Goal: Task Accomplishment & Management: Manage account settings

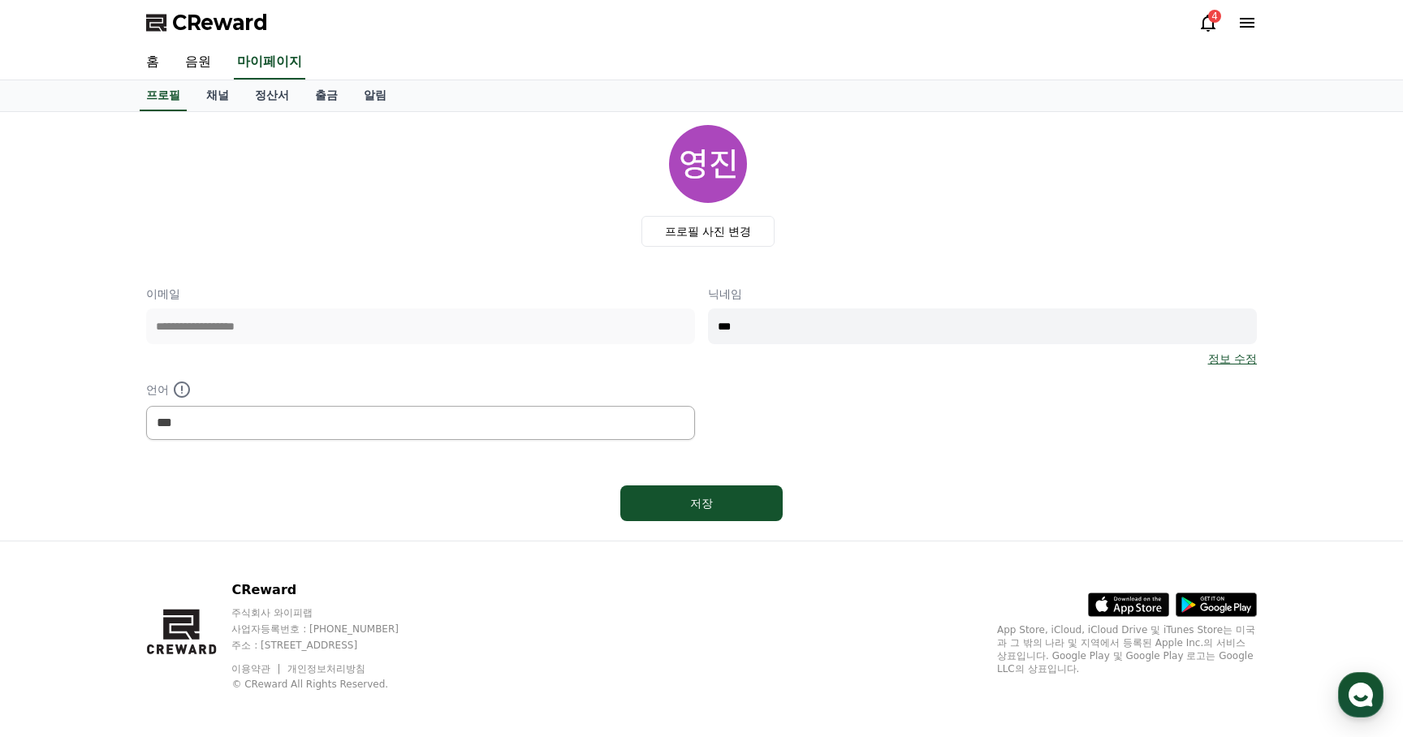
select select "**********"
click at [263, 101] on link "정산서" at bounding box center [272, 95] width 60 height 31
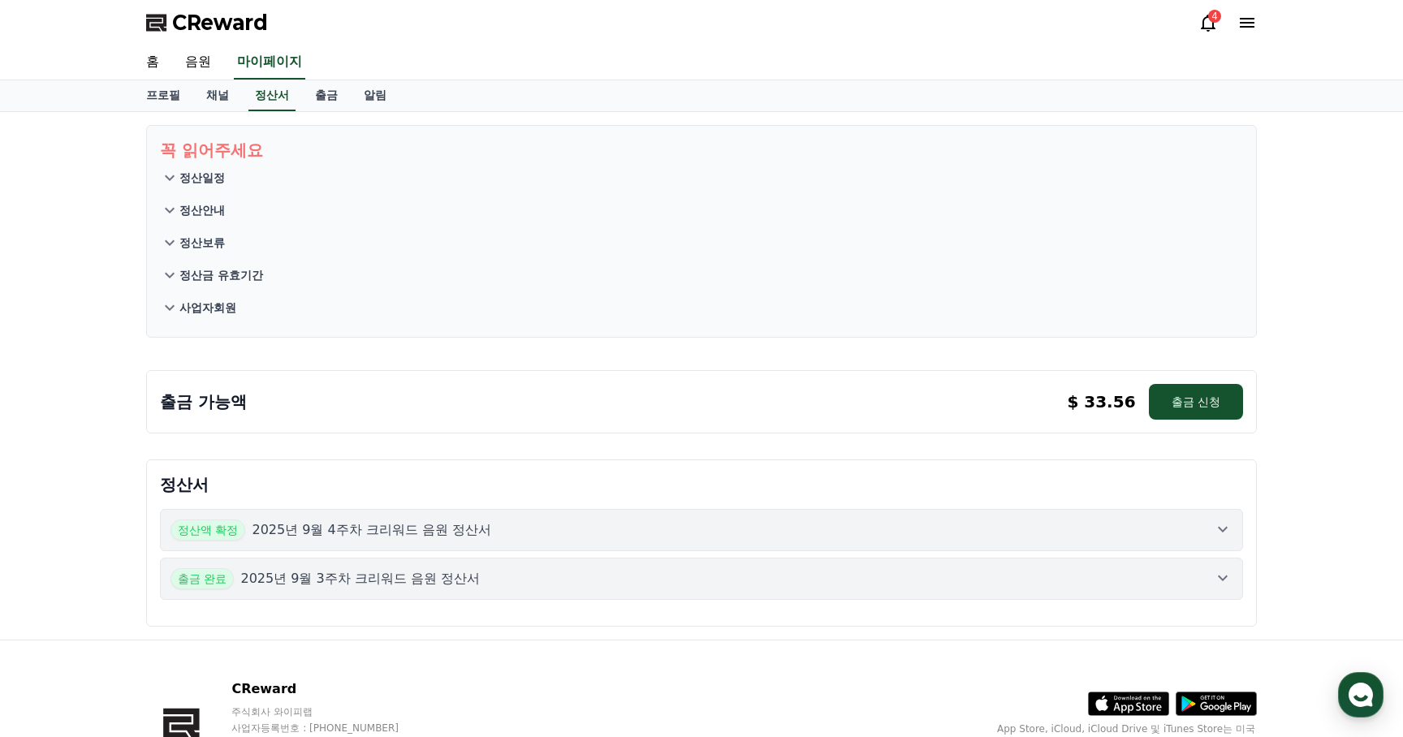
click at [355, 579] on p "2025년 9월 3주차 크리워드 음원 정산서" at bounding box center [359, 578] width 239 height 19
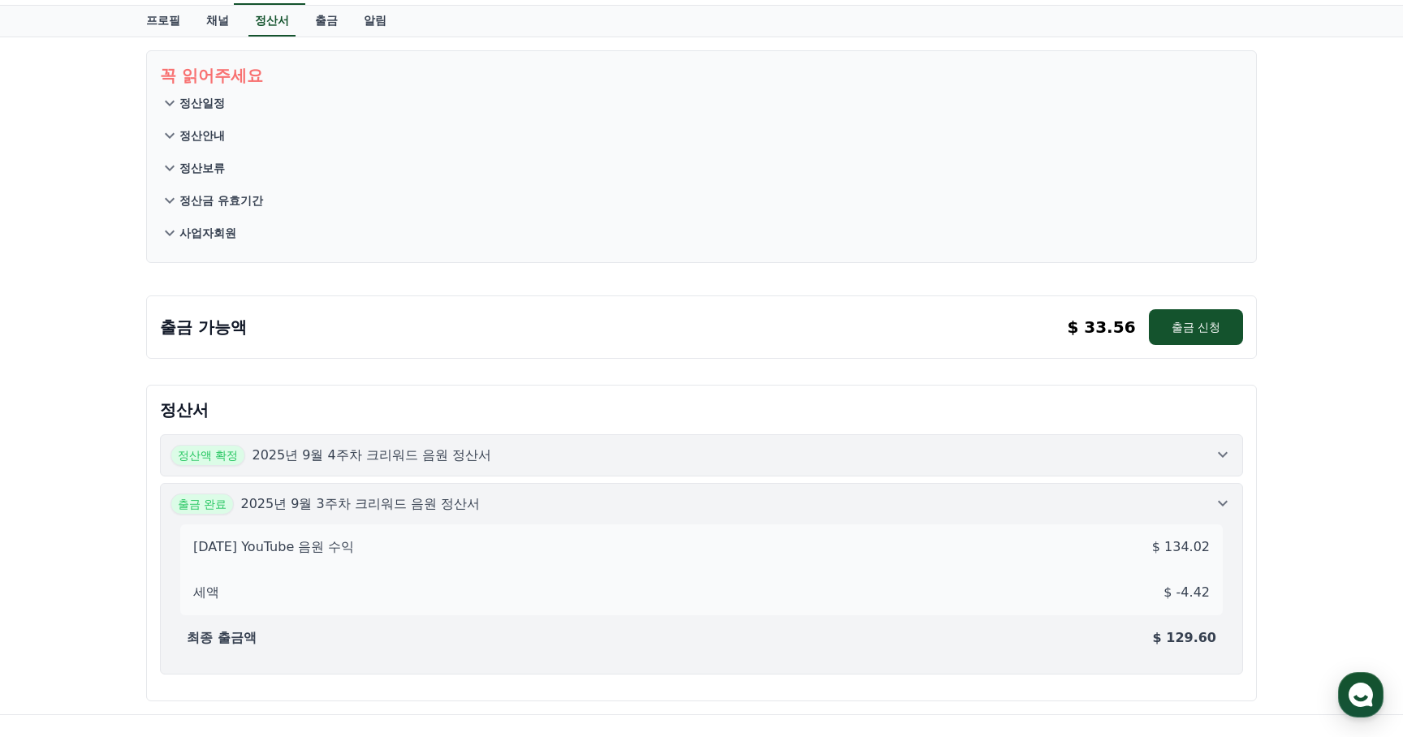
scroll to position [66, 0]
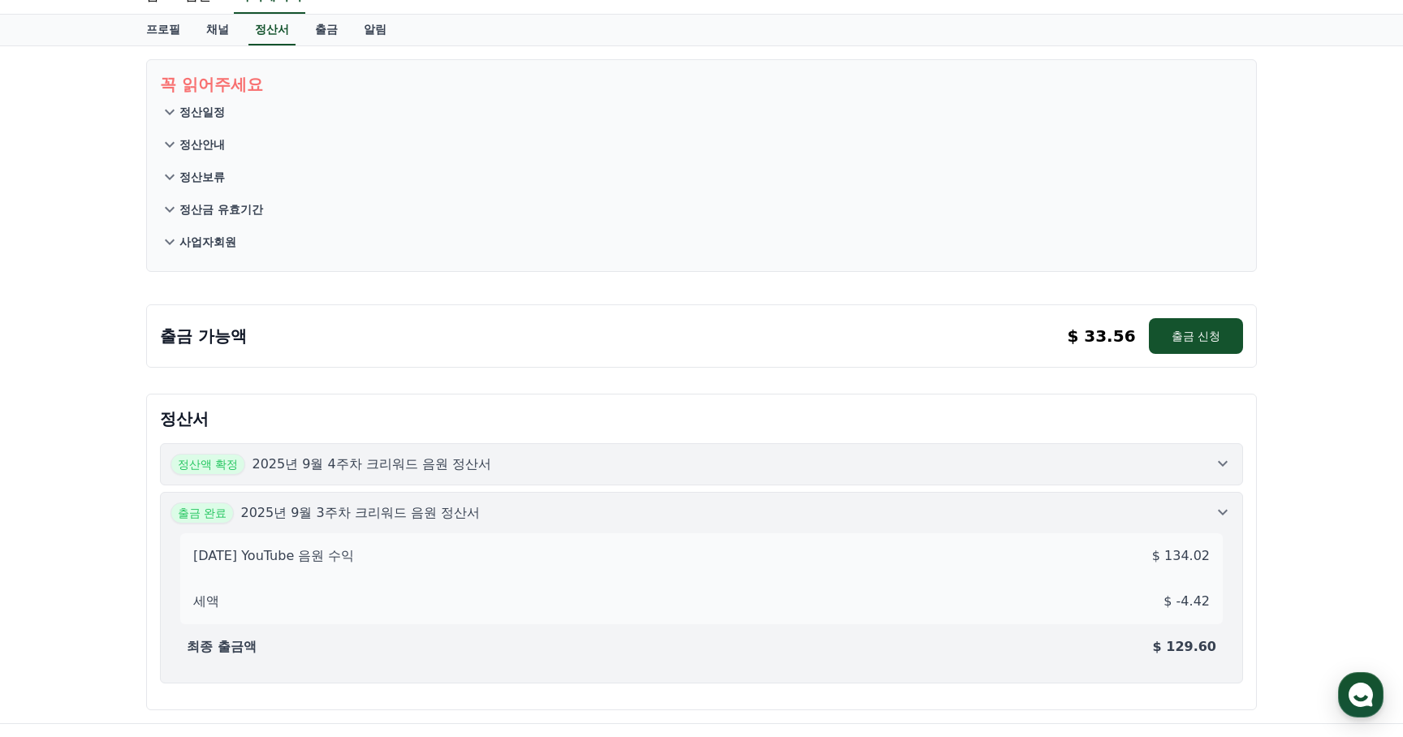
click at [523, 473] on div "정산액 확정 2025년 9월 4주차 크리워드 음원 정산서" at bounding box center [701, 464] width 1062 height 21
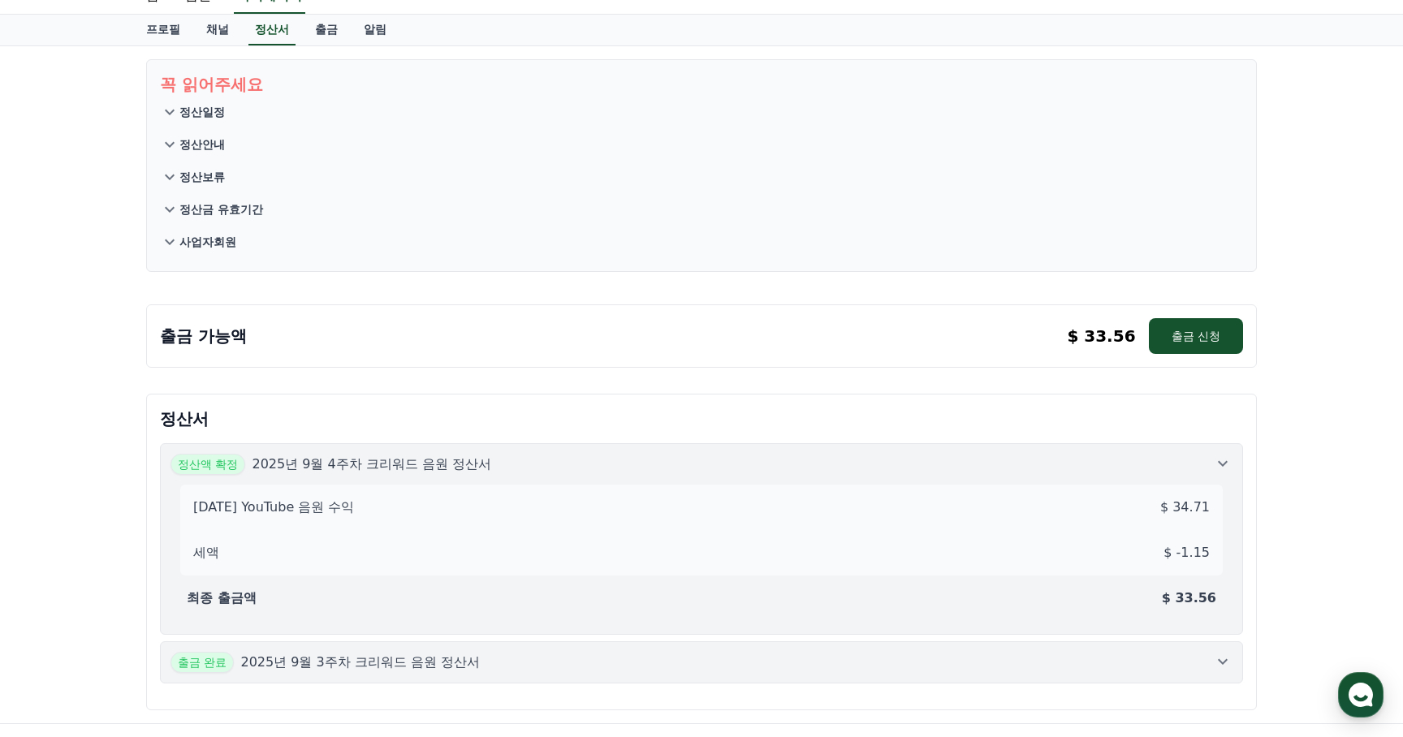
scroll to position [0, 0]
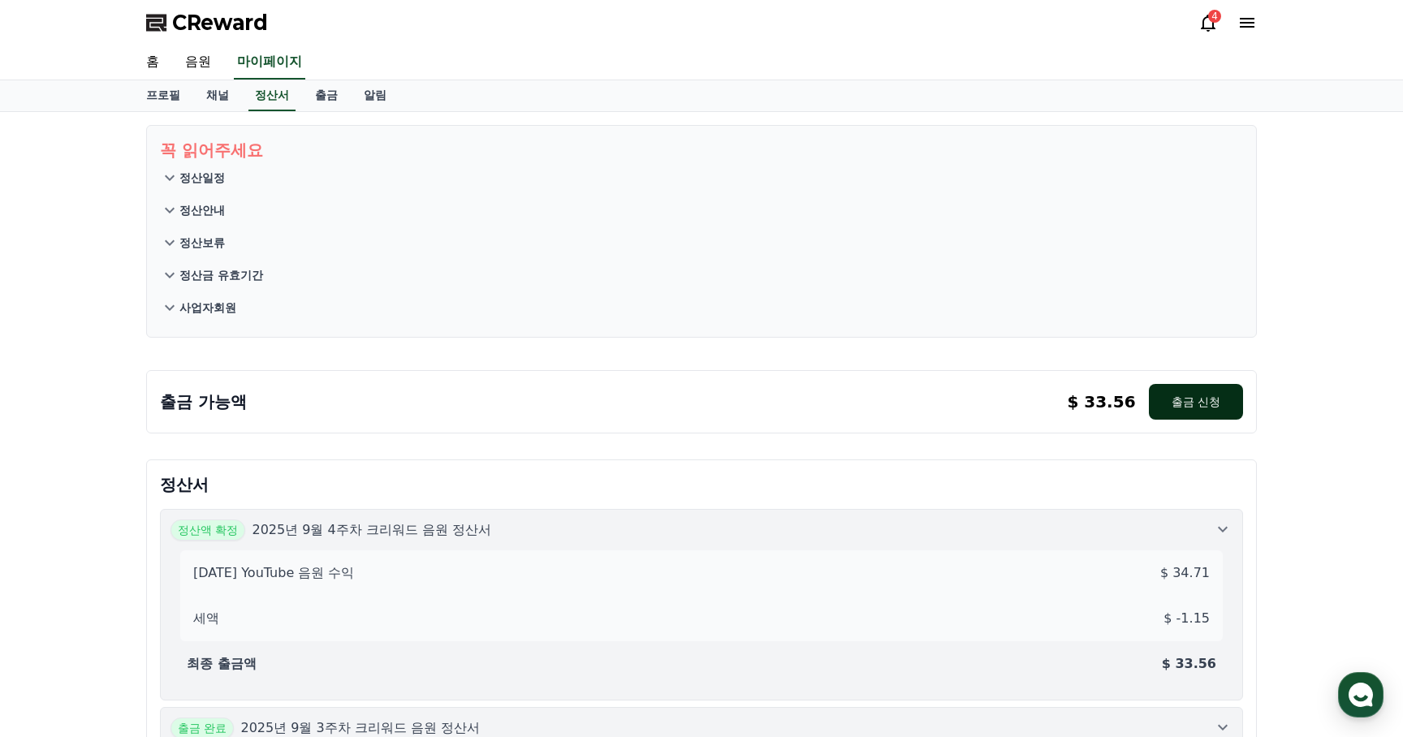
click at [1213, 417] on button "출금 신청" at bounding box center [1196, 402] width 94 height 36
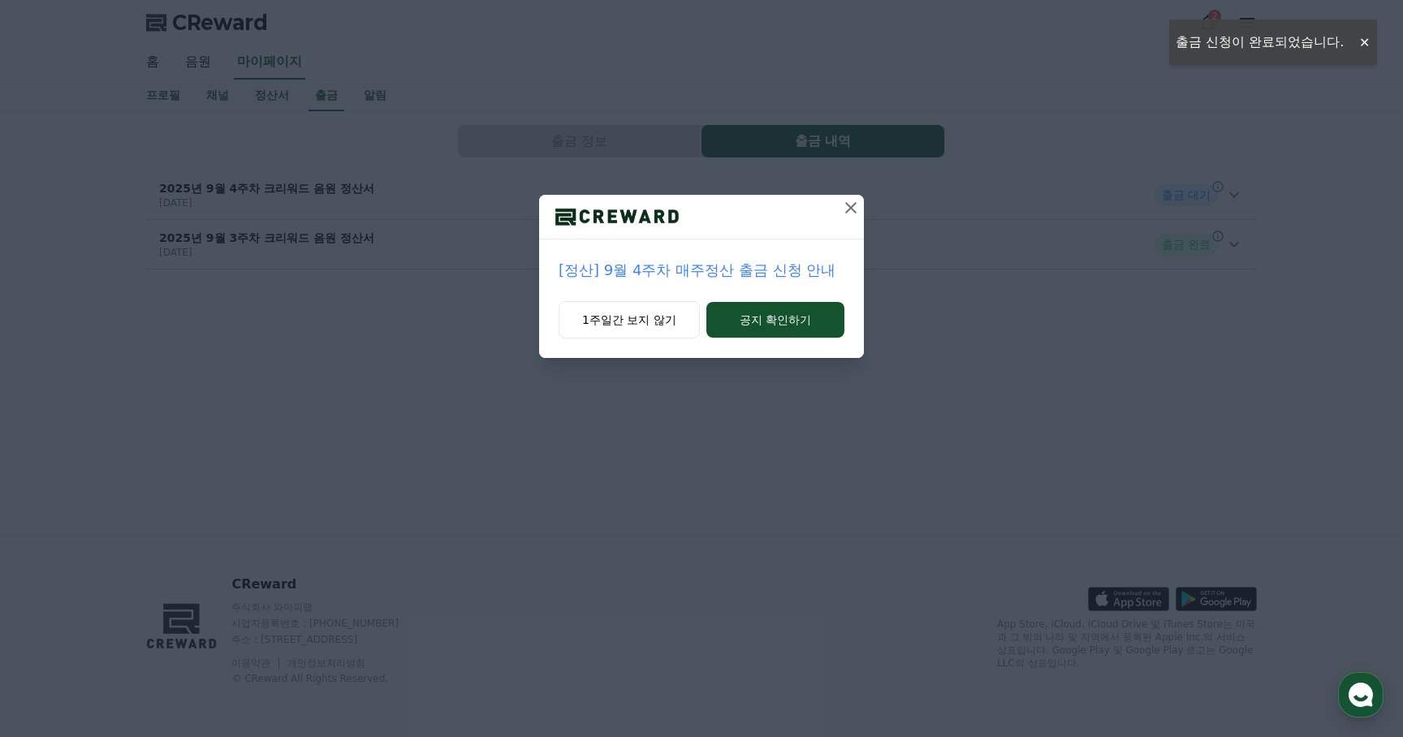
click at [852, 209] on icon at bounding box center [850, 207] width 11 height 11
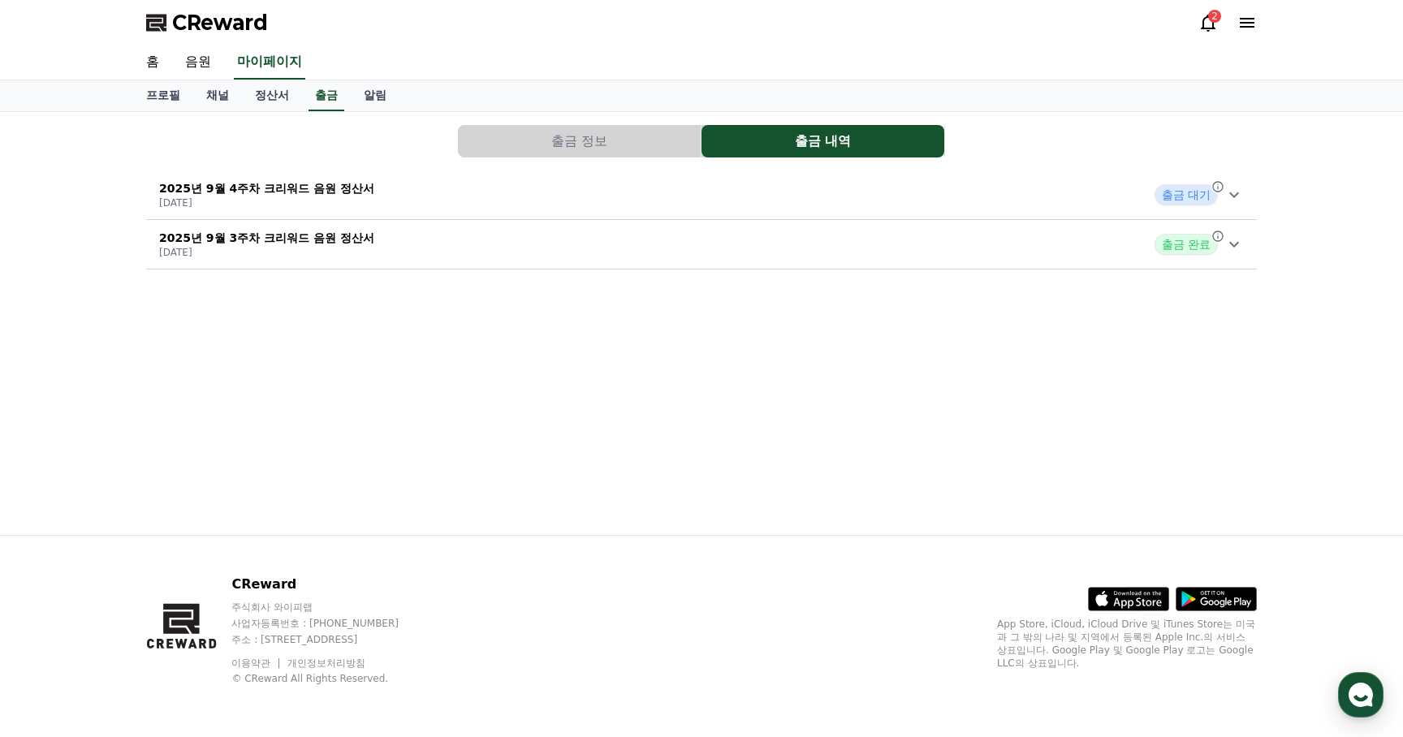
click at [1193, 242] on span "출금 완료" at bounding box center [1185, 244] width 63 height 21
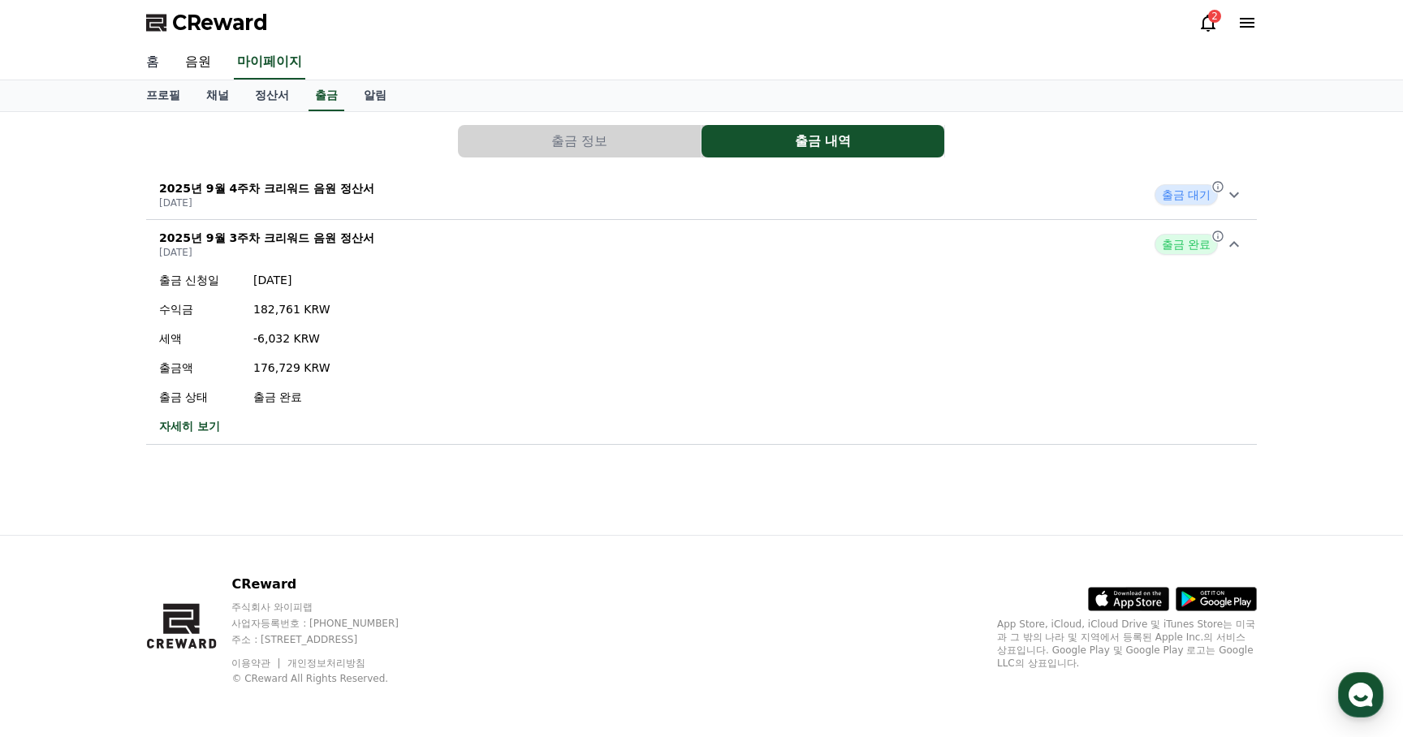
click at [154, 60] on link "홈" at bounding box center [152, 62] width 39 height 34
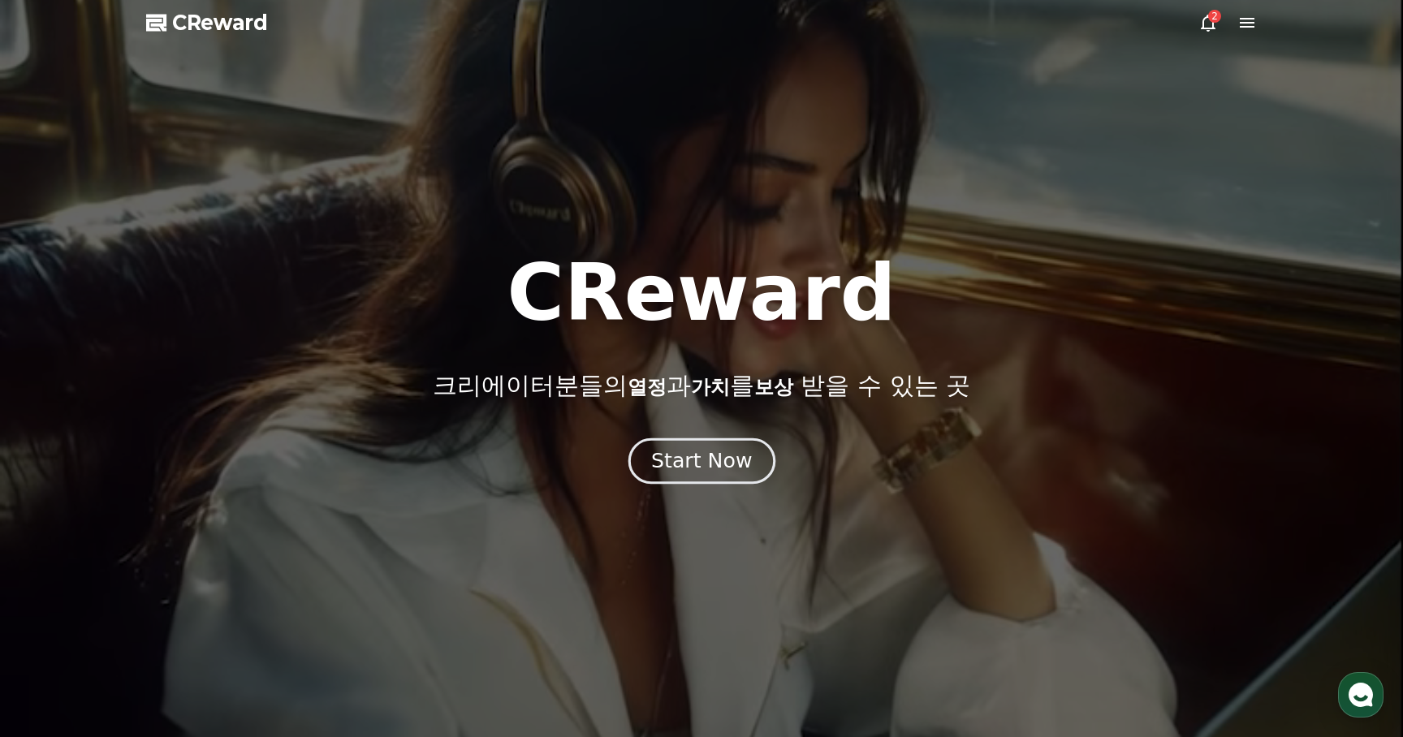
click at [684, 461] on div "Start Now" at bounding box center [701, 461] width 101 height 28
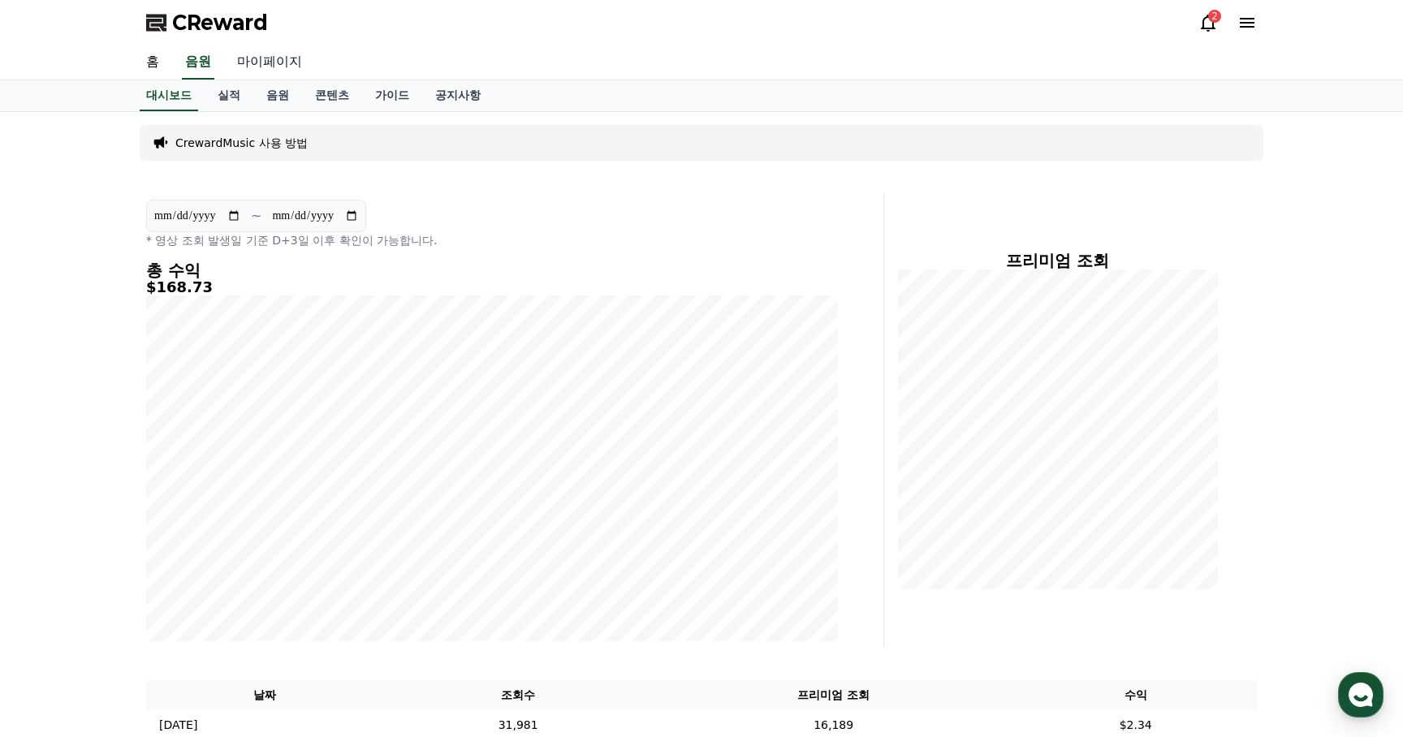
click at [266, 73] on link "마이페이지" at bounding box center [269, 62] width 91 height 34
select select "**********"
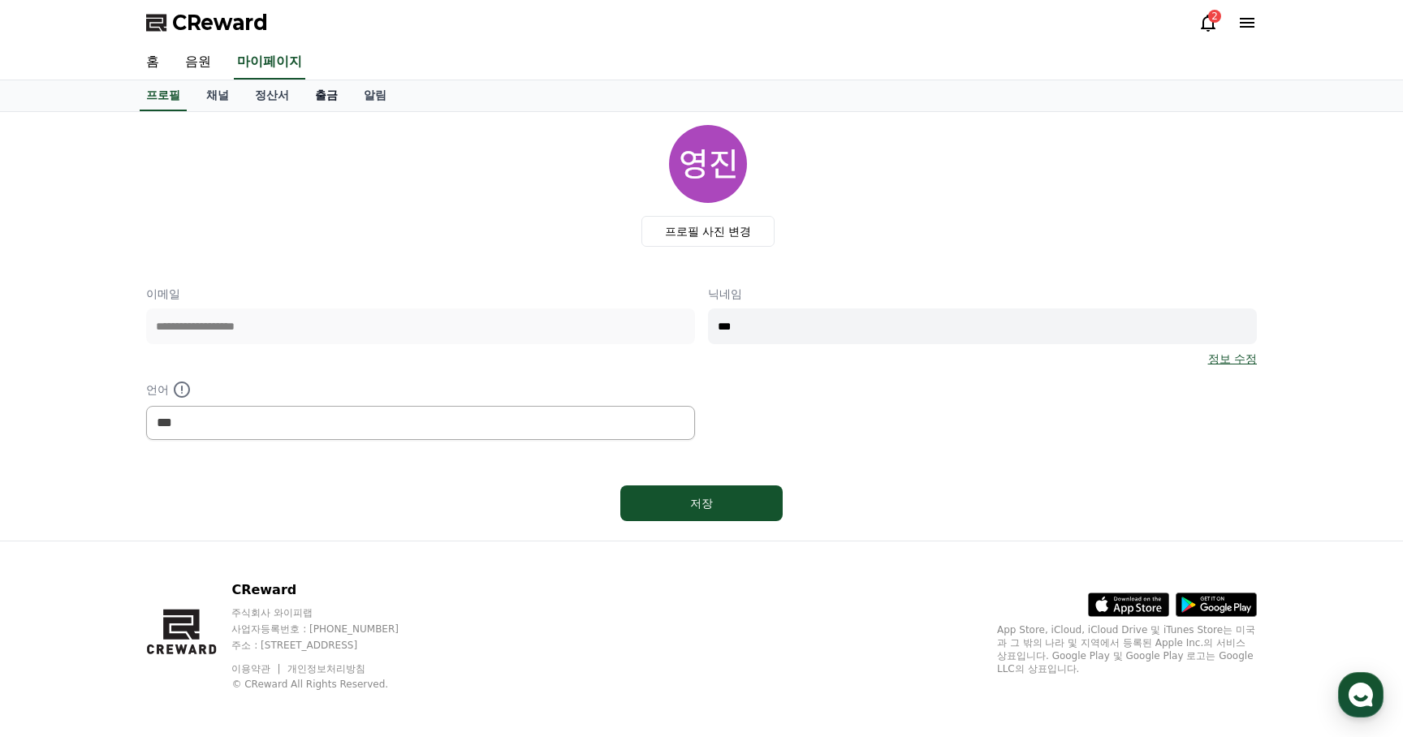
click at [313, 89] on link "출금" at bounding box center [326, 95] width 49 height 31
